Goal: Task Accomplishment & Management: Use online tool/utility

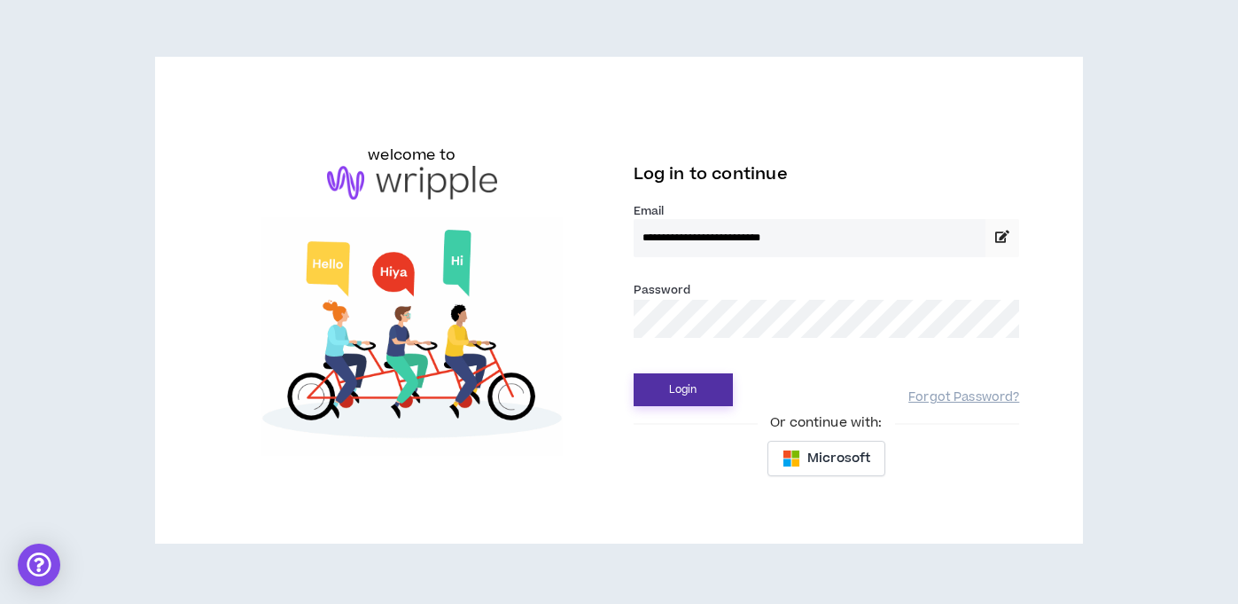
click at [696, 392] on button "Login" at bounding box center [683, 389] width 99 height 33
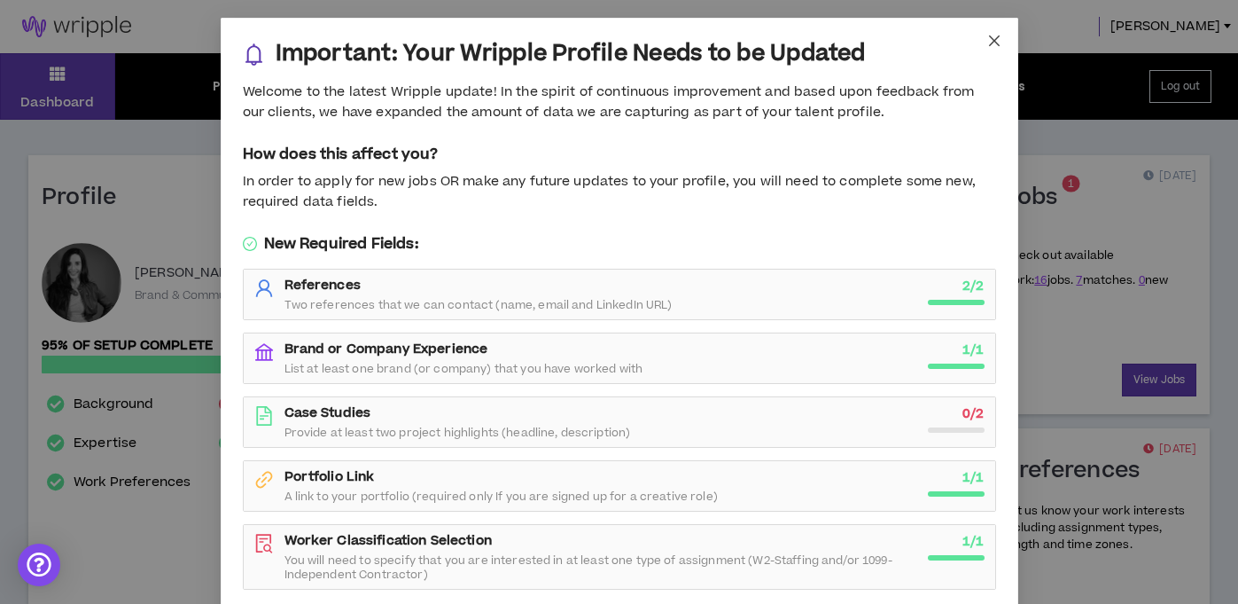
click at [990, 43] on icon "close" at bounding box center [994, 41] width 14 height 14
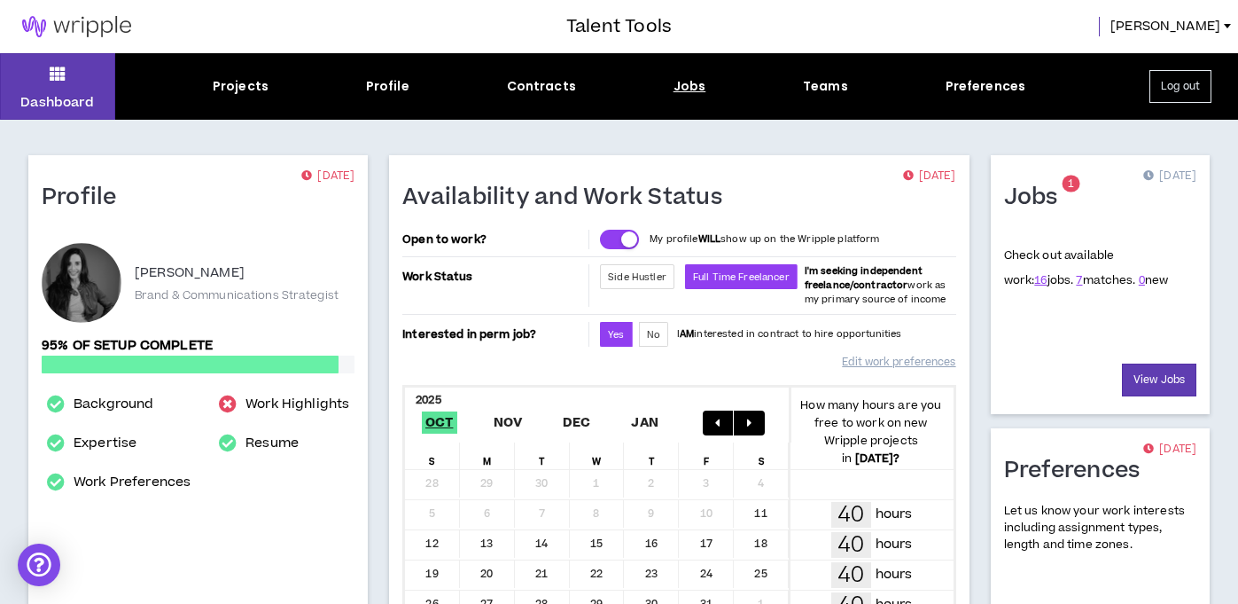
click at [681, 87] on div "Jobs" at bounding box center [690, 86] width 33 height 19
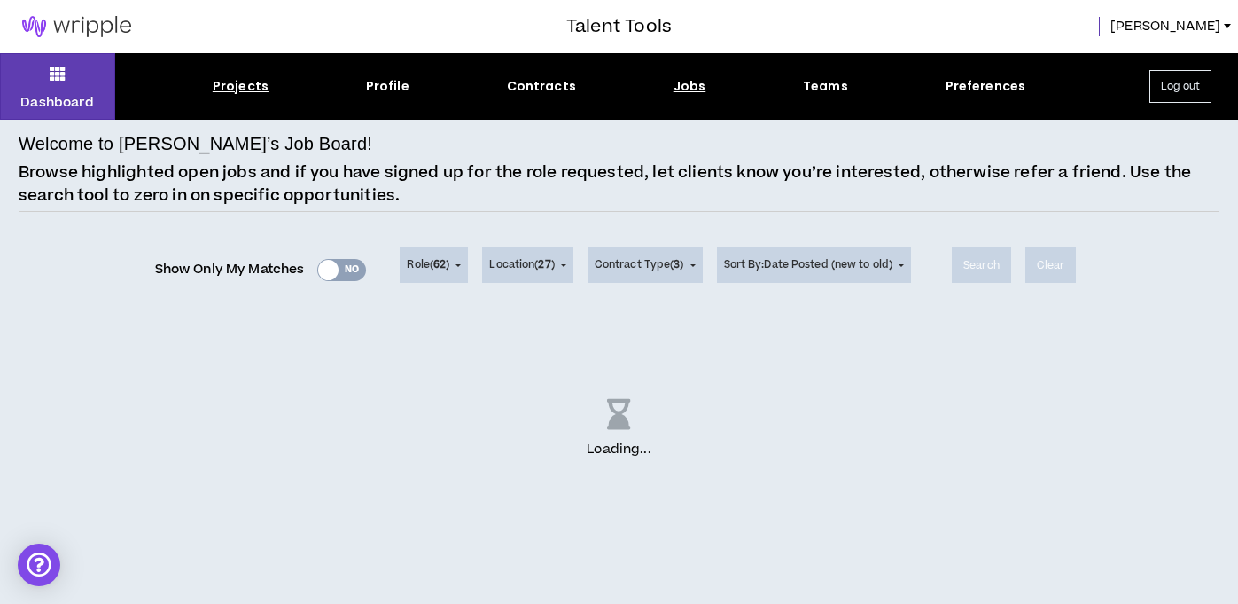
click at [246, 85] on div "Projects" at bounding box center [241, 86] width 56 height 19
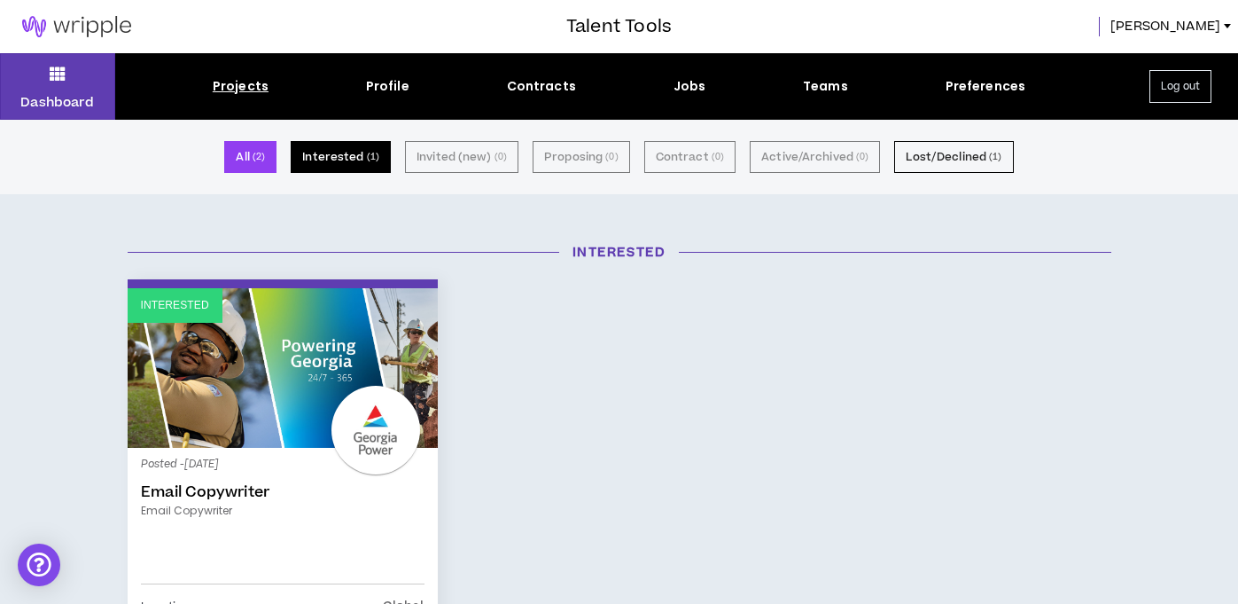
click at [347, 162] on button "Interested ( 1 )" at bounding box center [341, 157] width 100 height 32
click at [689, 89] on div "Jobs" at bounding box center [690, 86] width 33 height 19
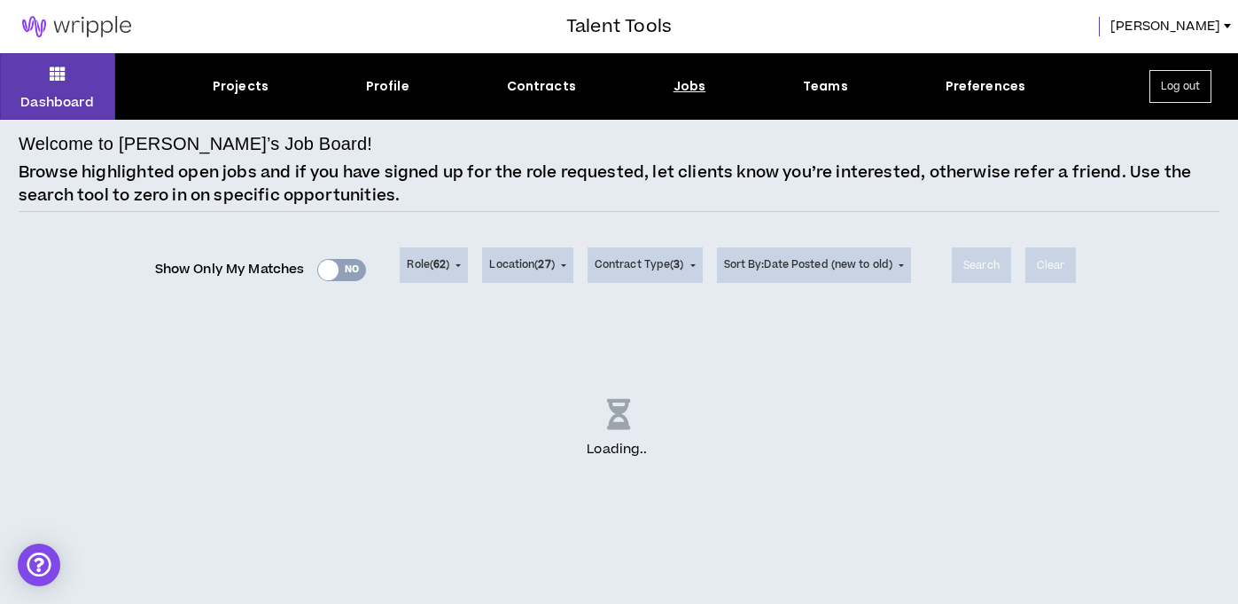
click at [341, 265] on div "Show Only My Matches Yes No" at bounding box center [261, 269] width 212 height 27
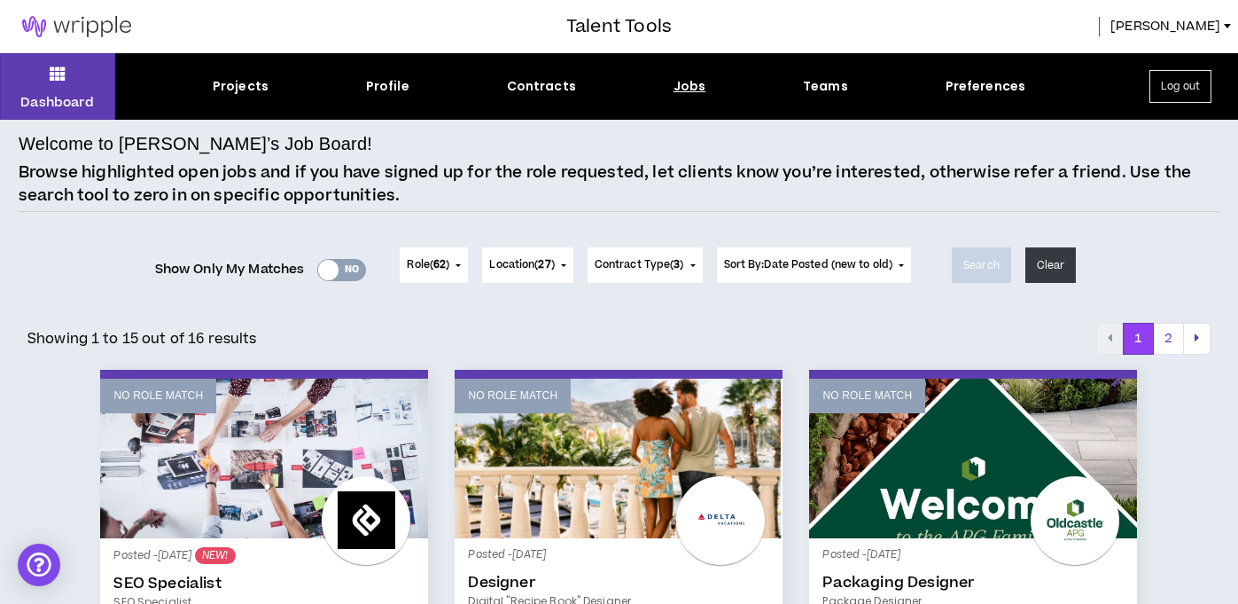
click at [327, 274] on div at bounding box center [328, 270] width 20 height 20
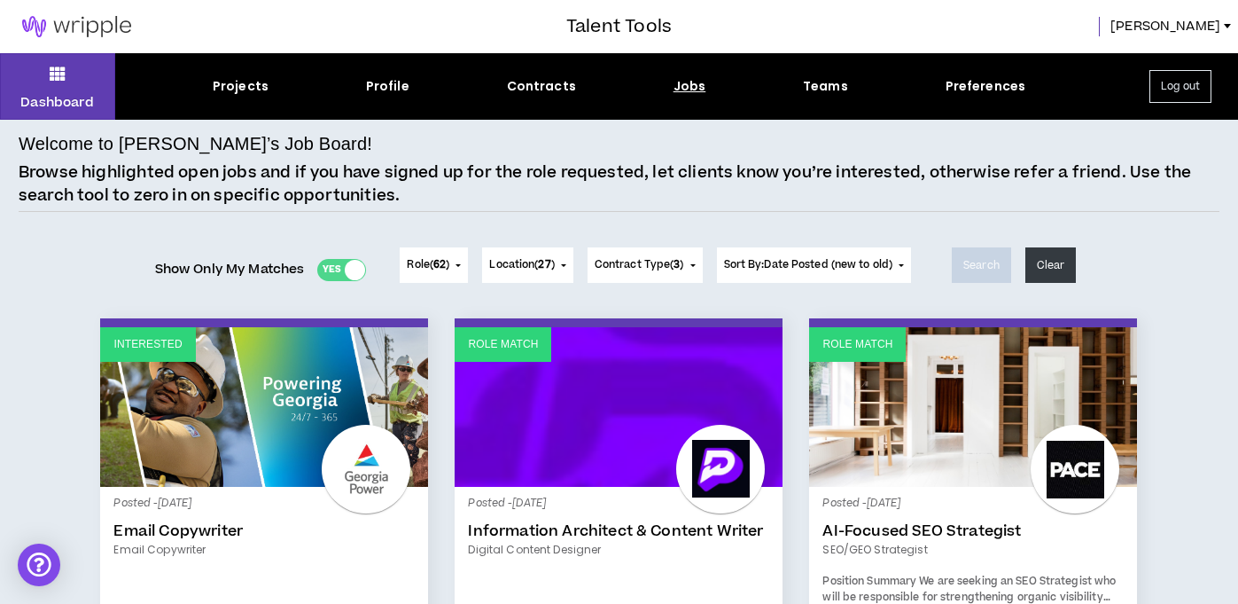
click at [339, 262] on div "Yes No" at bounding box center [341, 270] width 49 height 22
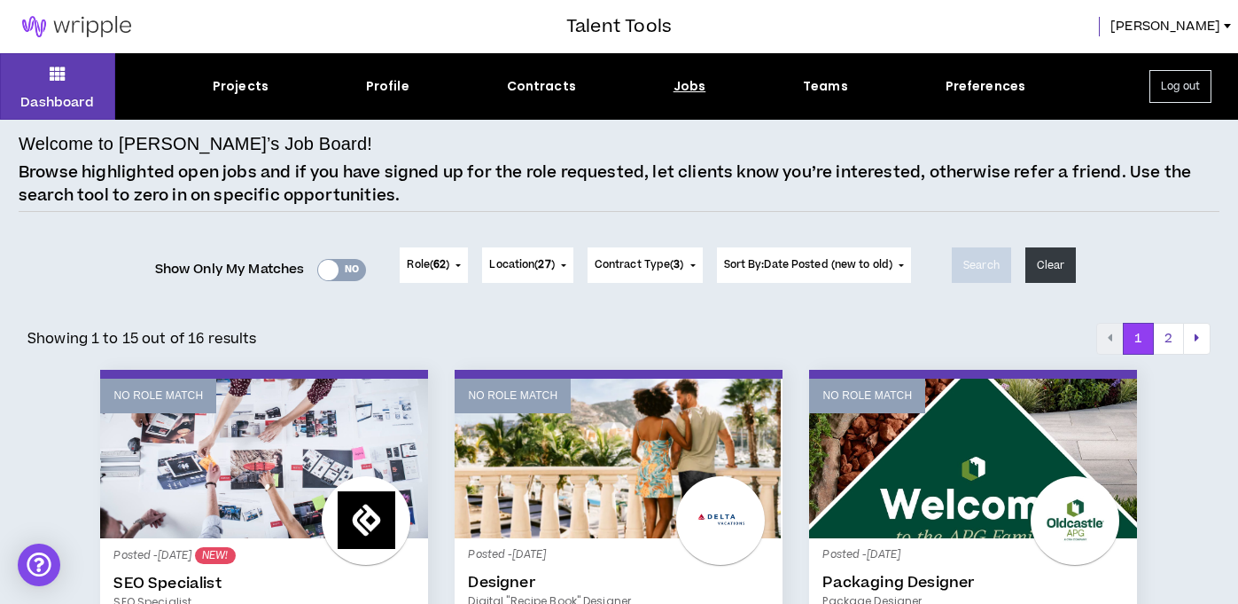
click at [437, 261] on span "62" at bounding box center [439, 264] width 12 height 15
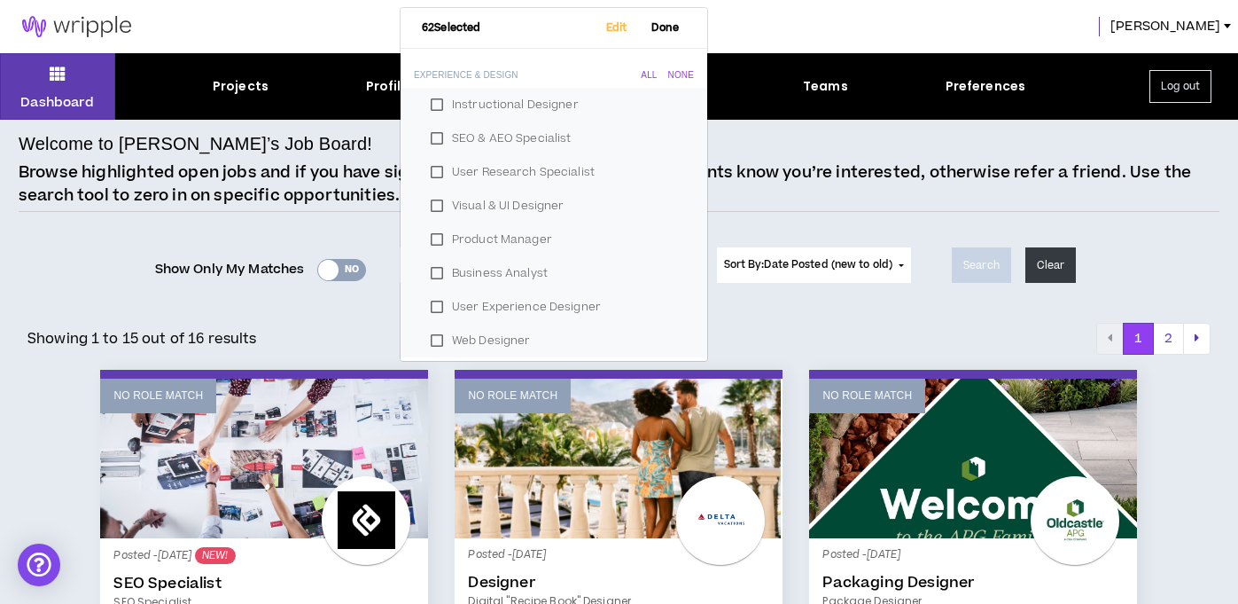
click at [673, 74] on div "None" at bounding box center [681, 75] width 26 height 11
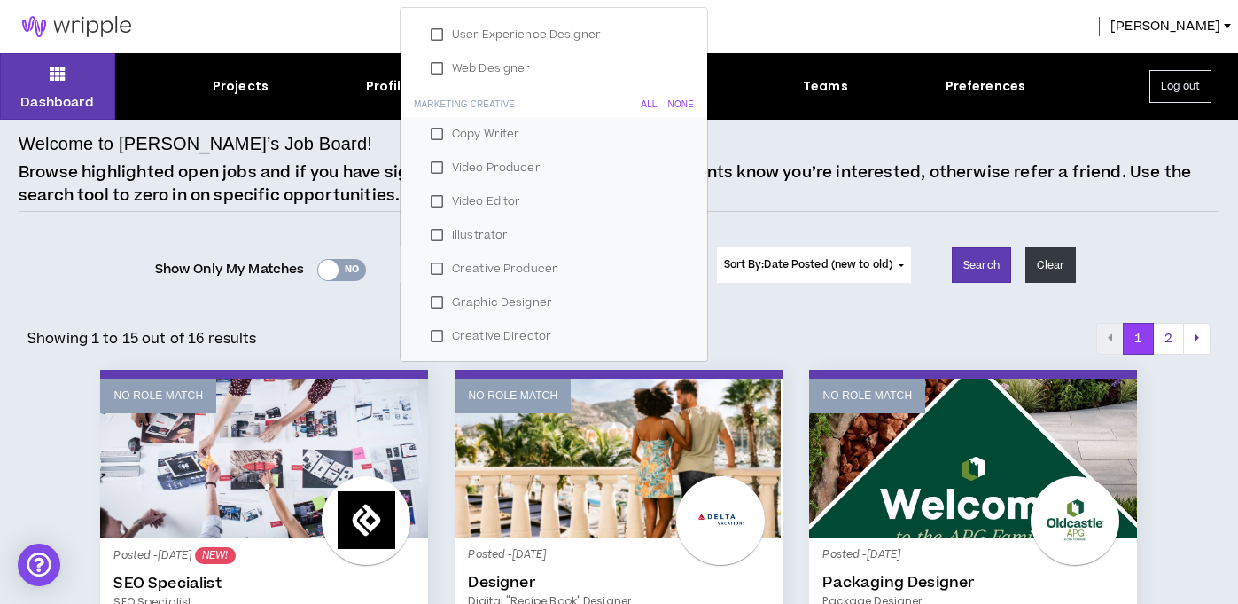
scroll to position [294, 0]
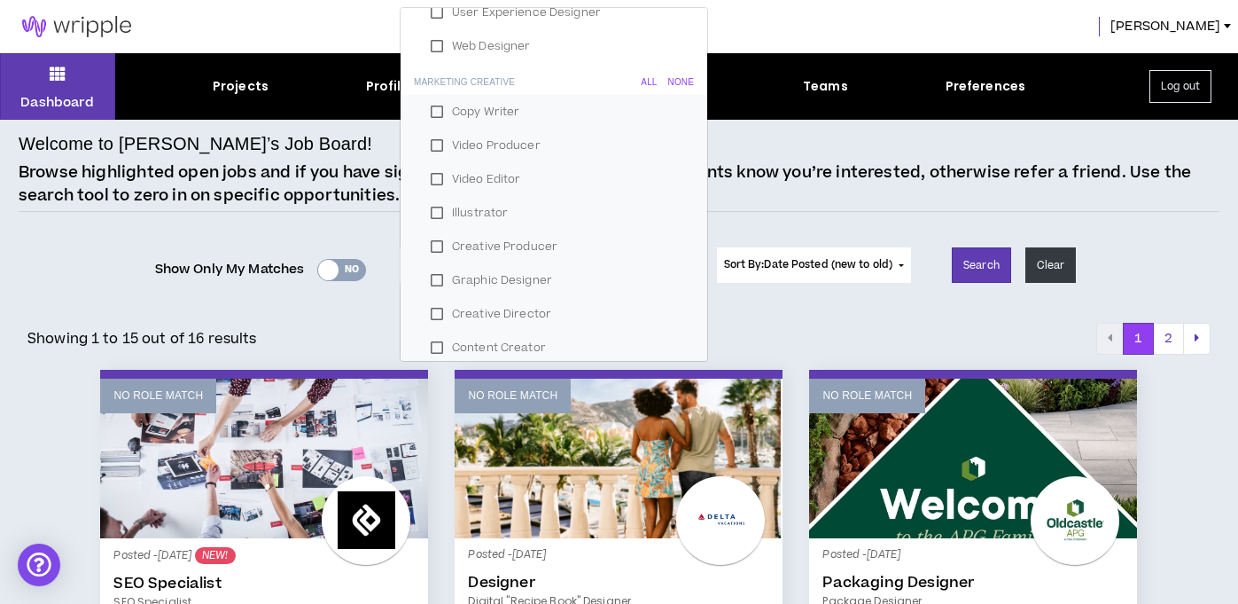
click at [674, 79] on div "None" at bounding box center [681, 82] width 26 height 11
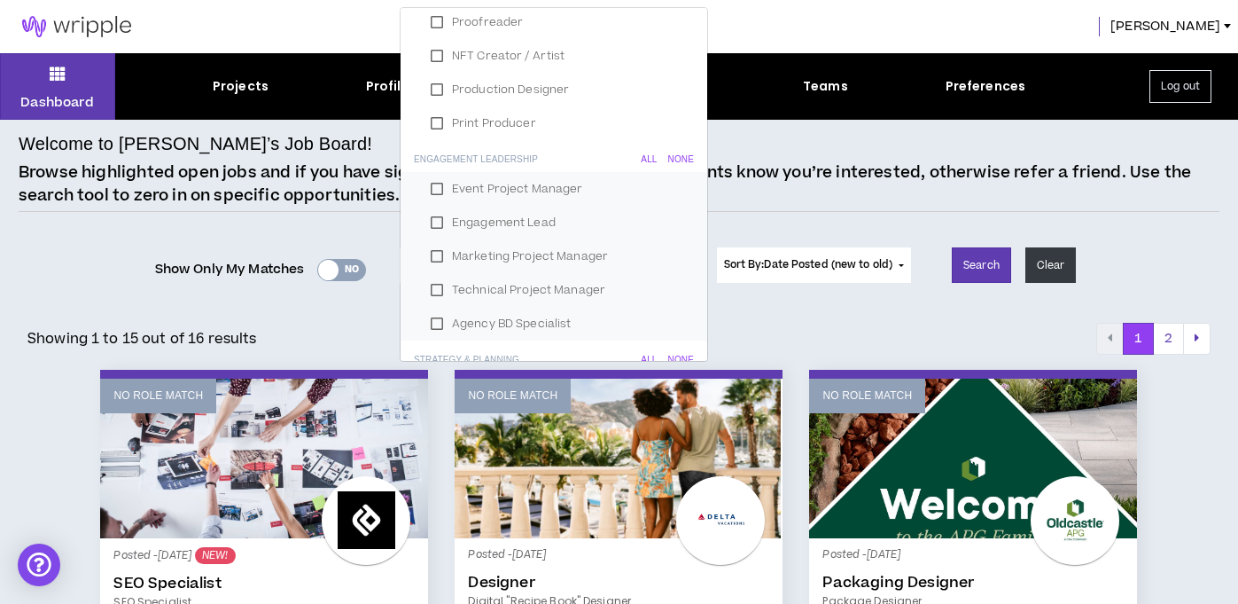
scroll to position [861, 0]
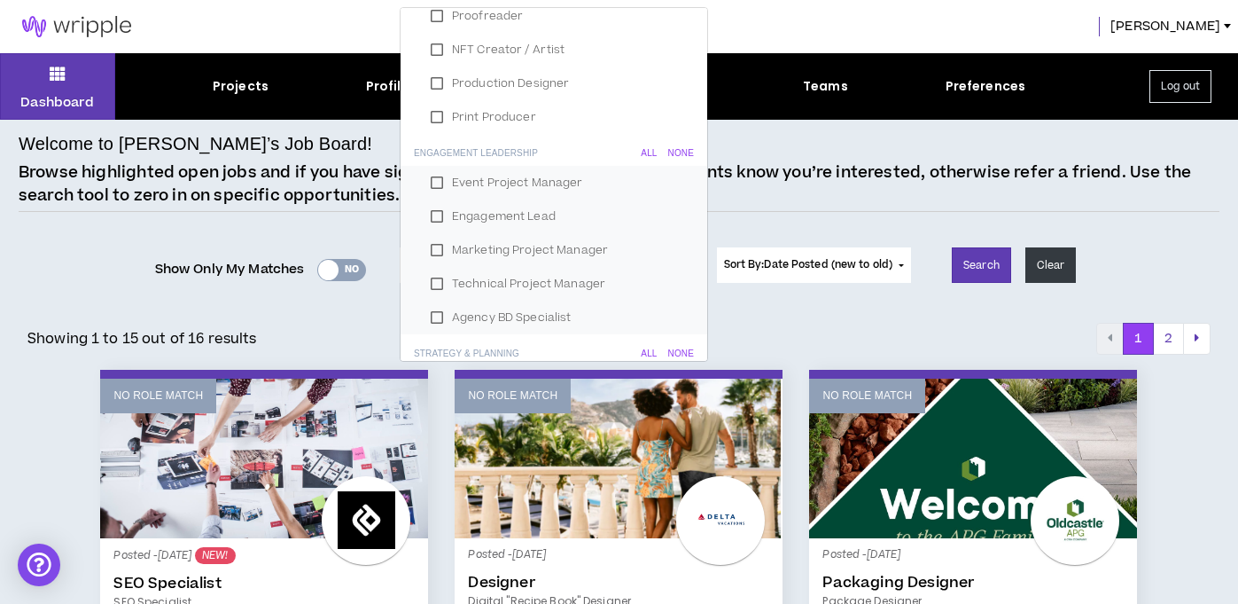
click at [675, 146] on h6 "Engagement Leadership All None" at bounding box center [554, 150] width 307 height 32
click at [674, 152] on div "None" at bounding box center [681, 153] width 26 height 11
click at [432, 182] on label "Event Project Manager" at bounding box center [554, 182] width 264 height 27
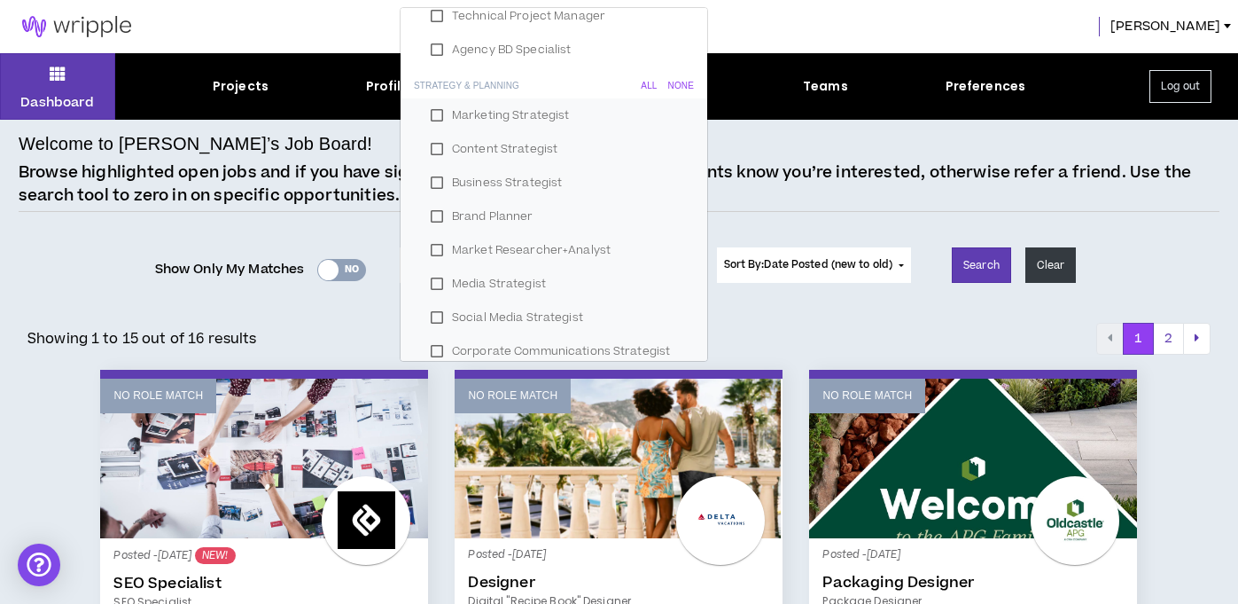
scroll to position [1133, 0]
click at [433, 274] on label "Media Strategist" at bounding box center [554, 280] width 264 height 27
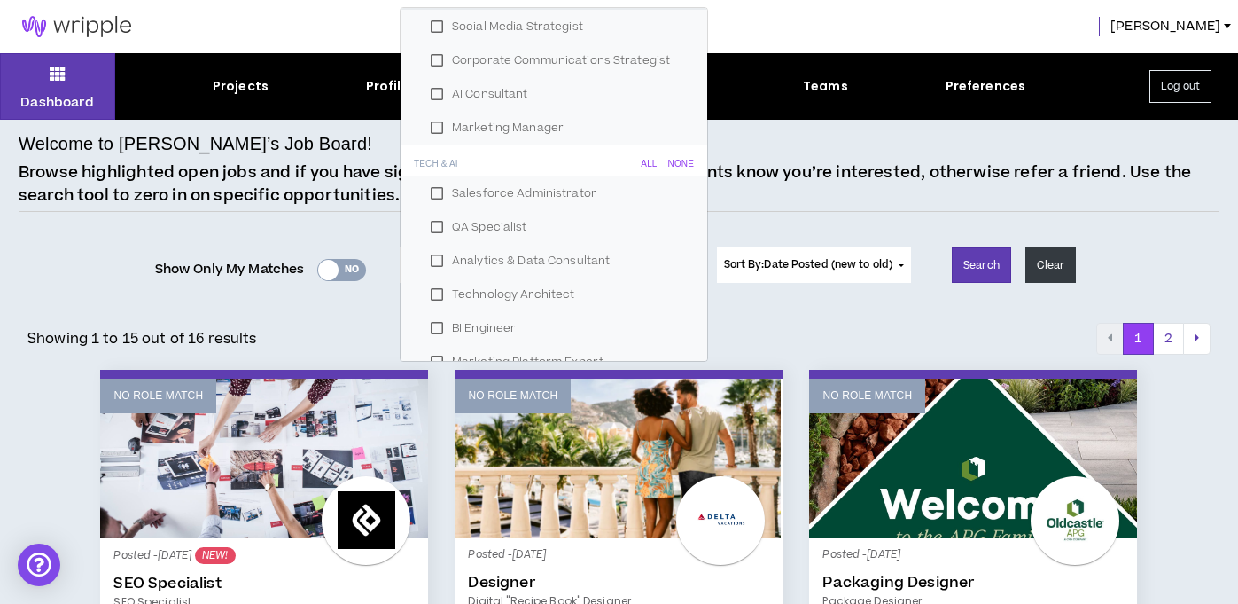
scroll to position [1422, 0]
click at [674, 156] on div "None" at bounding box center [681, 161] width 26 height 11
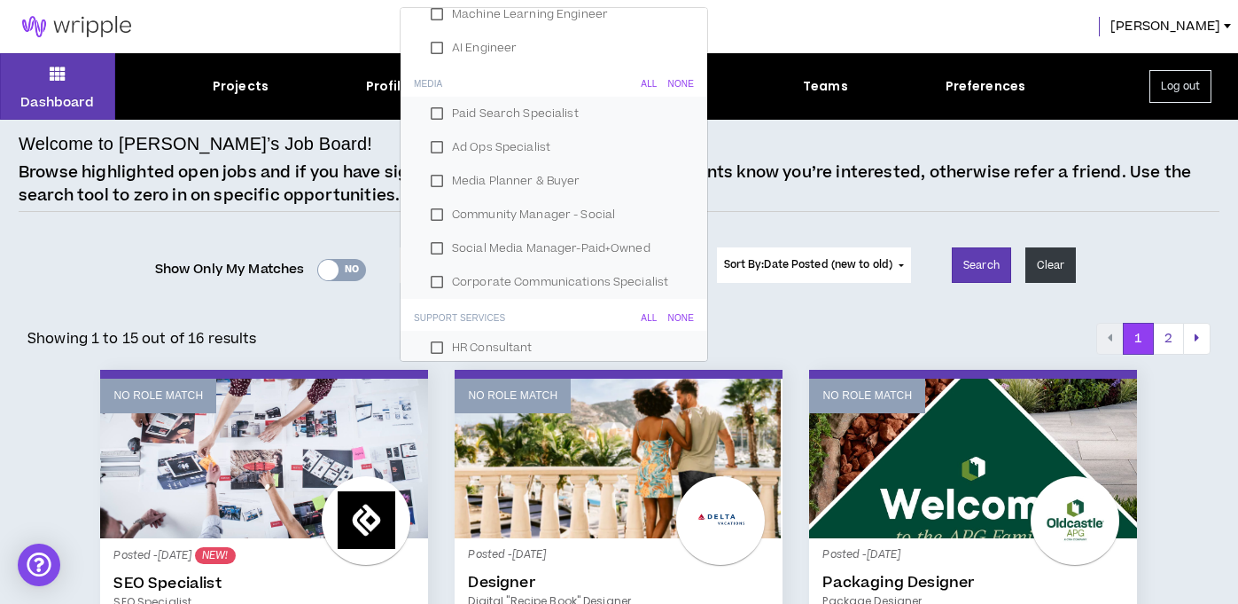
scroll to position [1974, 0]
click at [674, 75] on div "None" at bounding box center [681, 79] width 26 height 11
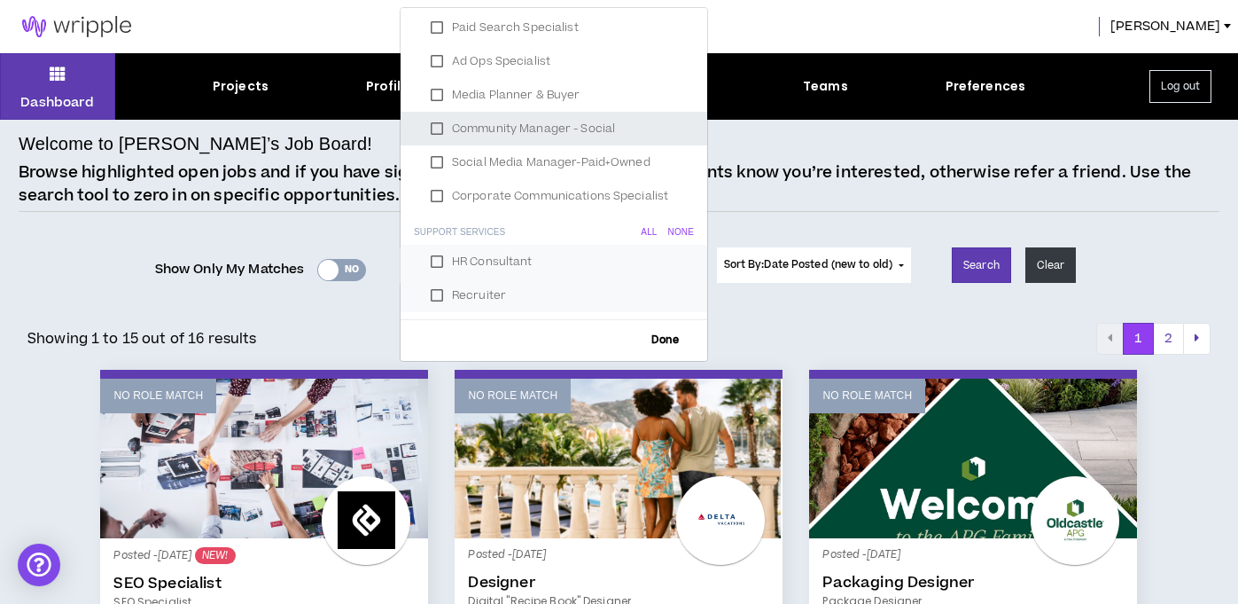
scroll to position [2054, 0]
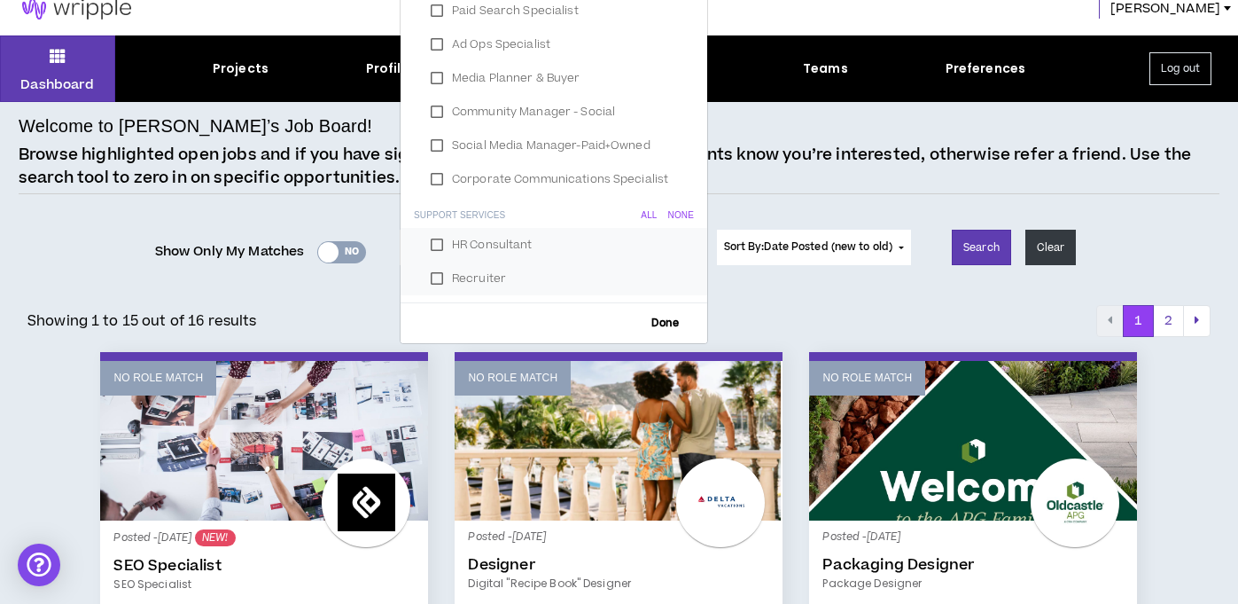
click at [675, 214] on div "None" at bounding box center [681, 215] width 26 height 11
click at [656, 321] on span "Done" at bounding box center [666, 323] width 42 height 12
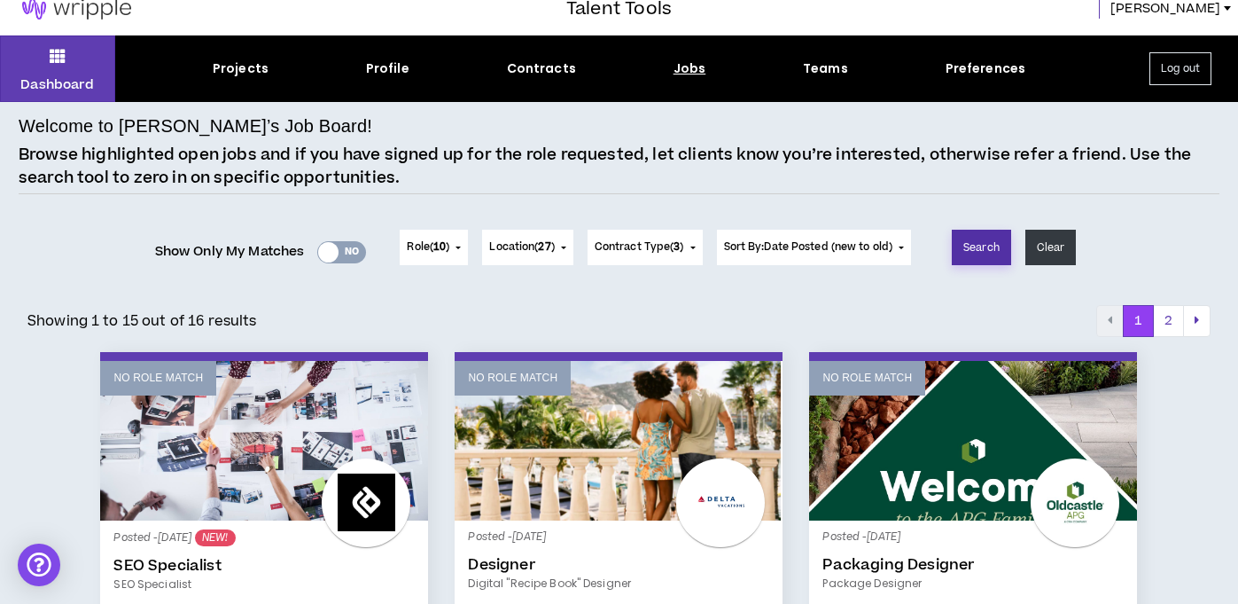
click at [992, 246] on button "Search" at bounding box center [981, 247] width 59 height 35
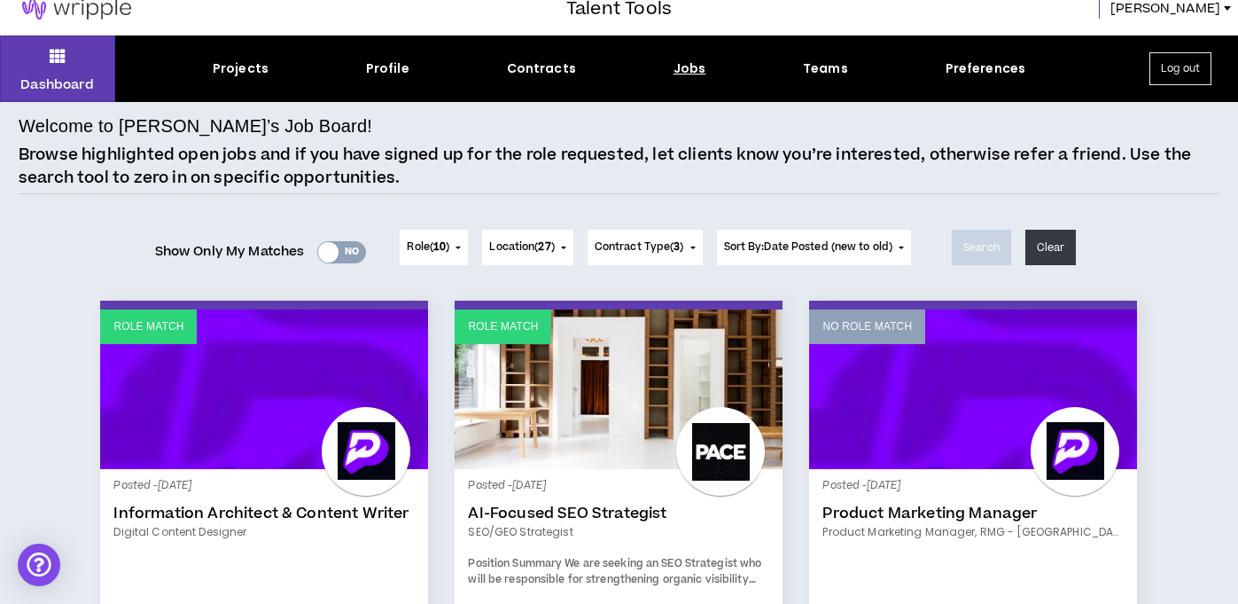
click at [540, 249] on span "27" at bounding box center [544, 246] width 12 height 15
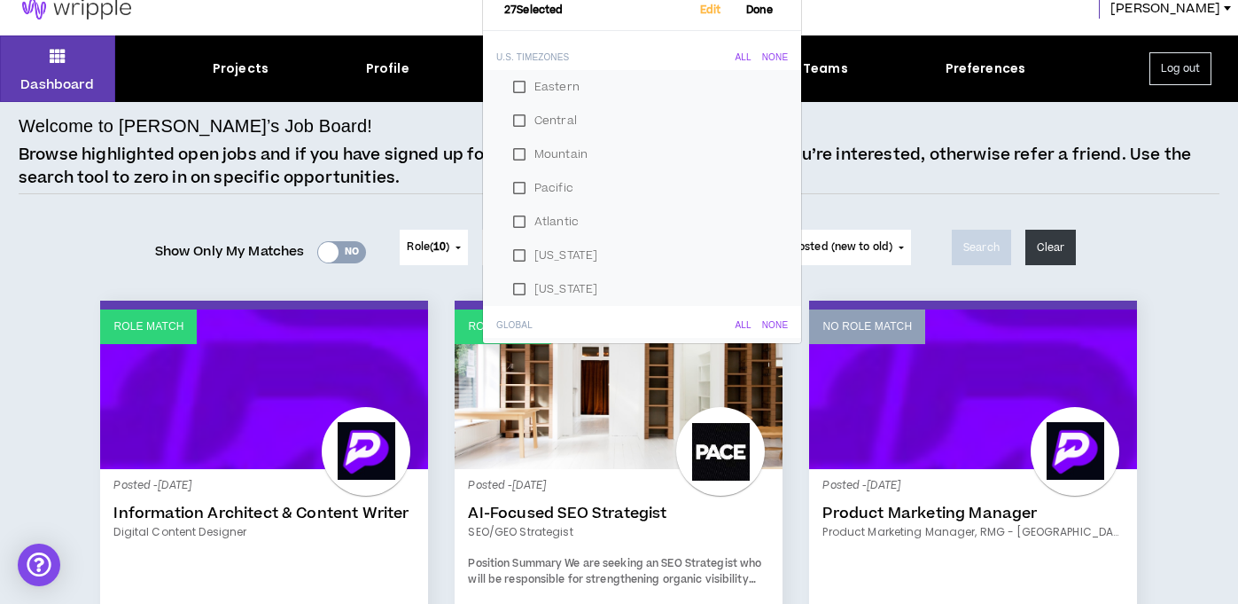
scroll to position [0, 0]
click at [824, 134] on div "Welcome to [PERSON_NAME]’s Job Board! Browse highlighted open jobs and if you h…" at bounding box center [619, 154] width 1201 height 82
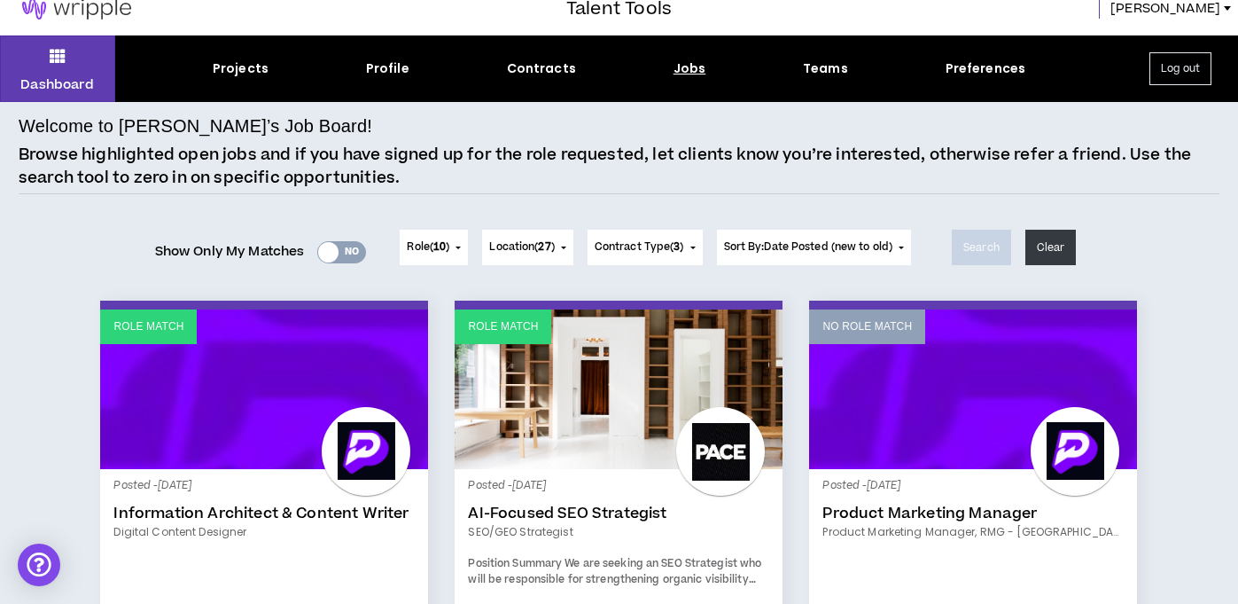
click at [666, 257] on button "Contract Type ( 3 )" at bounding box center [645, 247] width 115 height 35
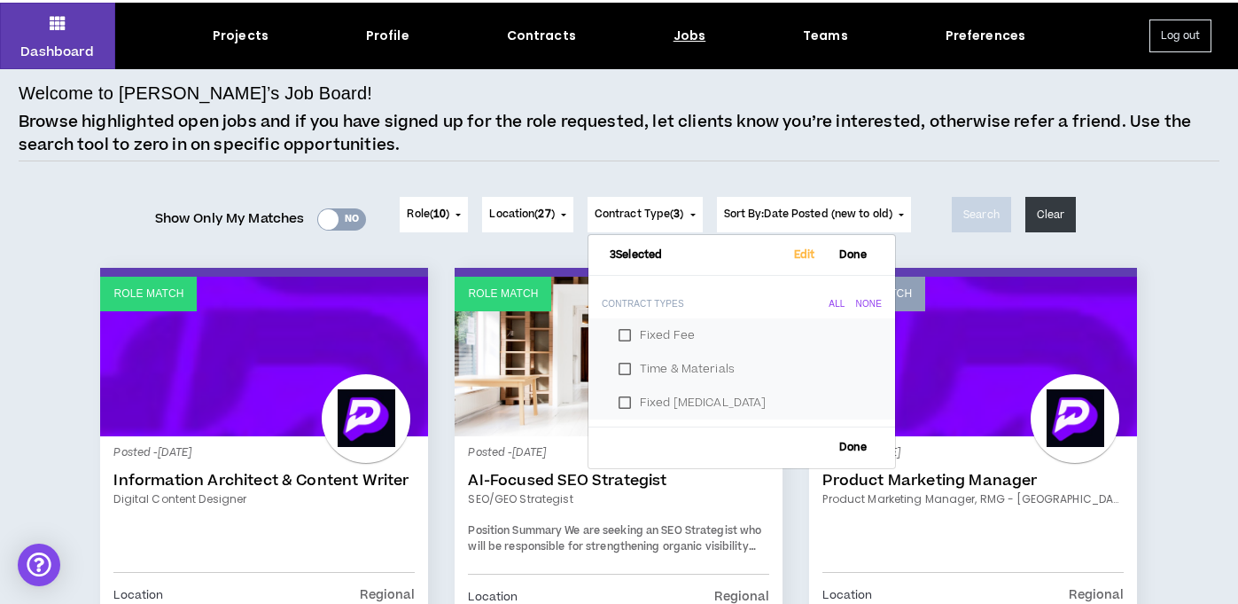
scroll to position [58, 0]
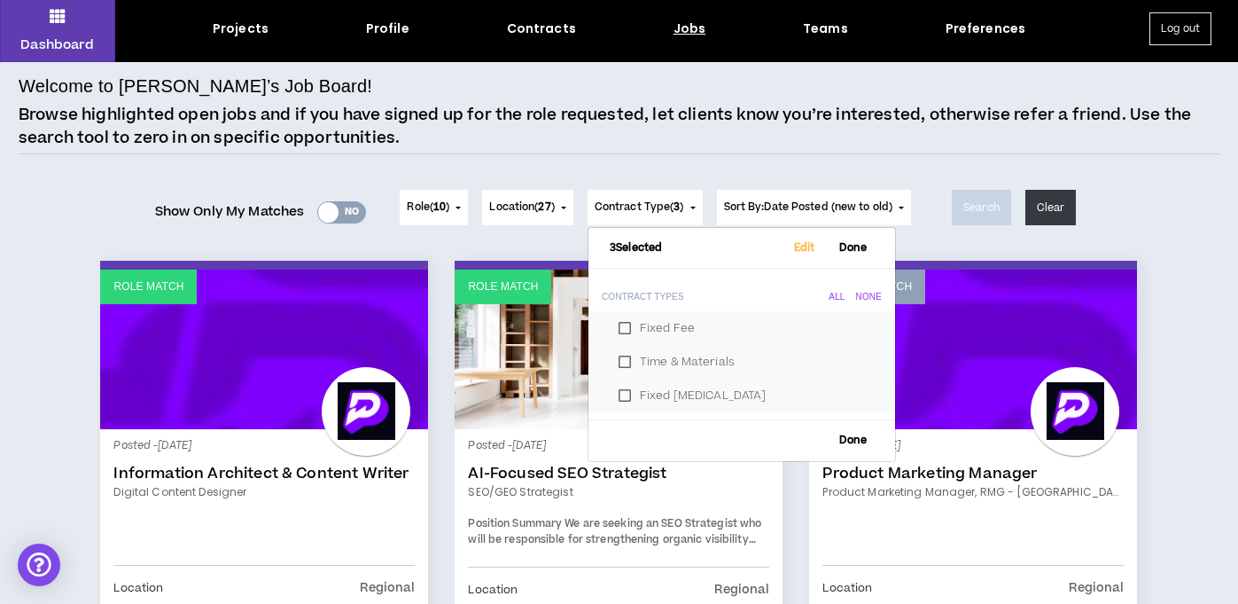
click at [847, 242] on span "Done" at bounding box center [853, 248] width 42 height 12
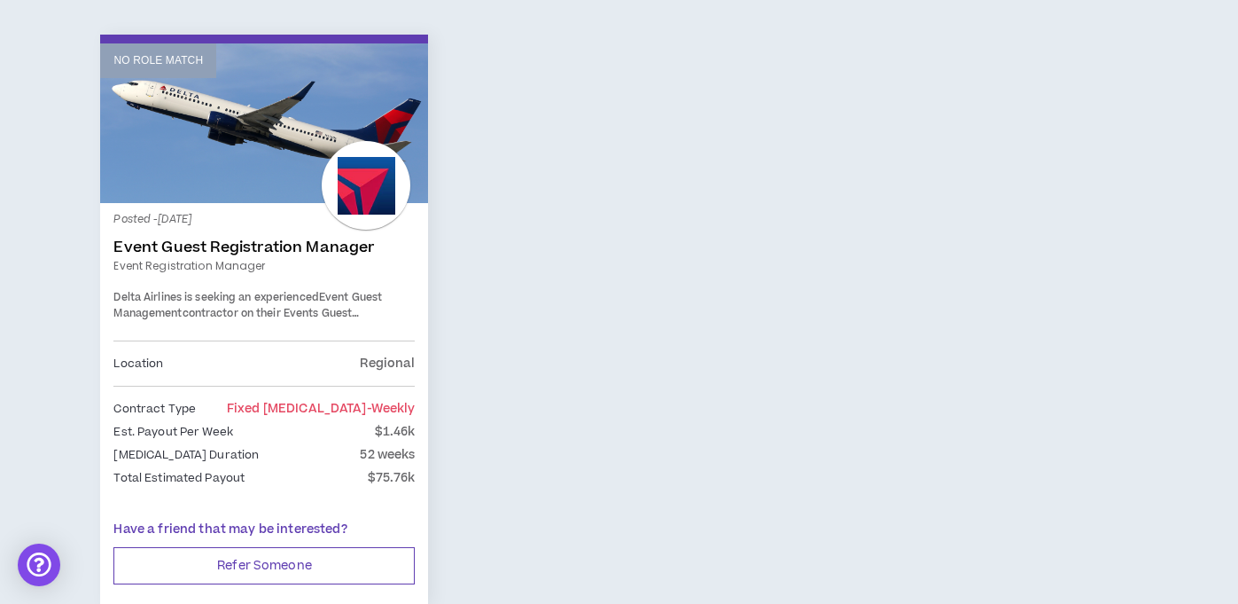
scroll to position [1588, 0]
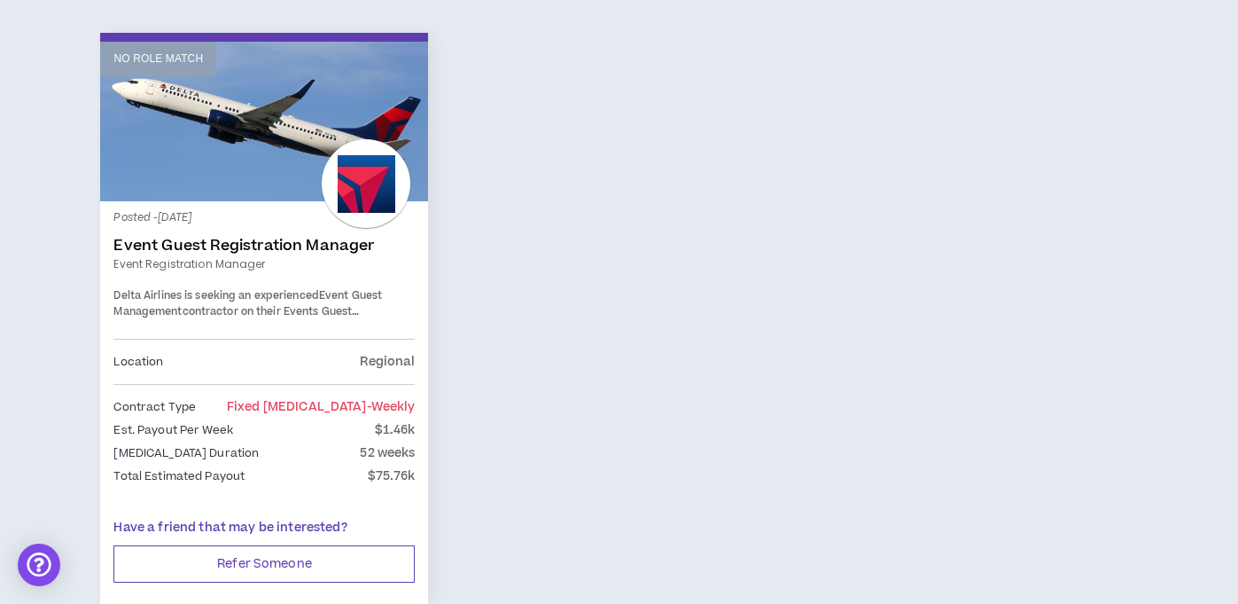
click at [338, 243] on link "Event Guest Registration Manager" at bounding box center [263, 246] width 301 height 18
